Goal: Task Accomplishment & Management: Use online tool/utility

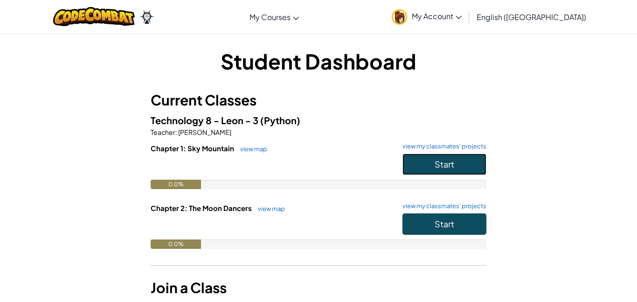
click at [454, 165] on button "Start" at bounding box center [444, 163] width 84 height 21
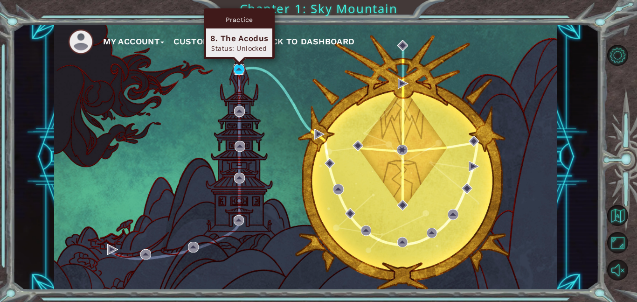
click at [239, 70] on img at bounding box center [239, 69] width 11 height 11
